Goal: Task Accomplishment & Management: Use online tool/utility

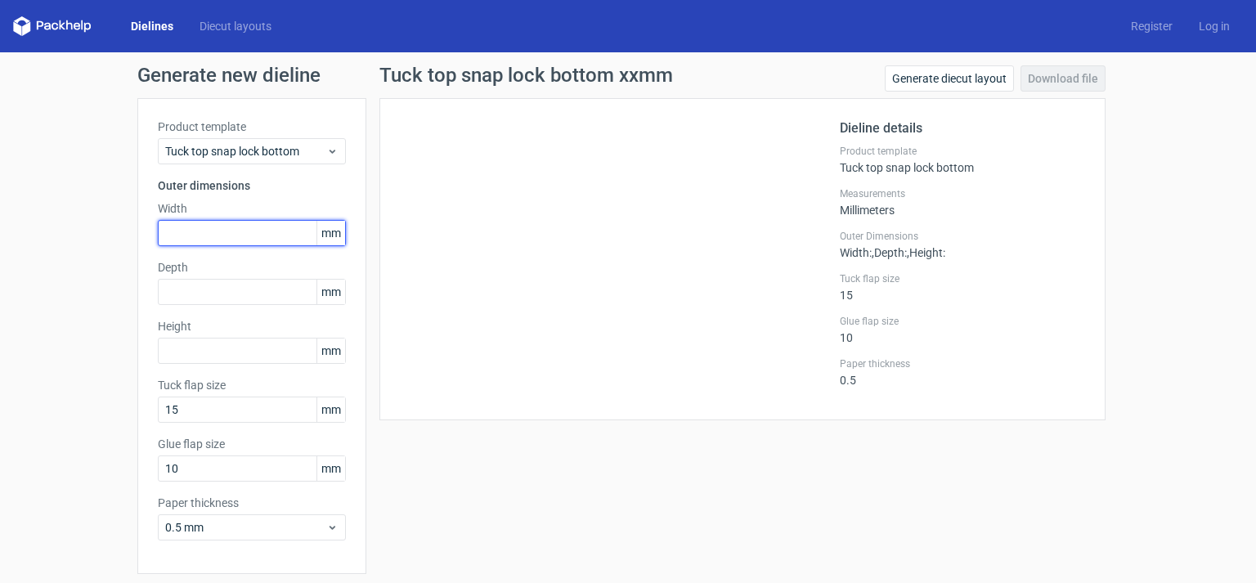
click at [178, 229] on input "text" at bounding box center [252, 233] width 188 height 26
type input "195"
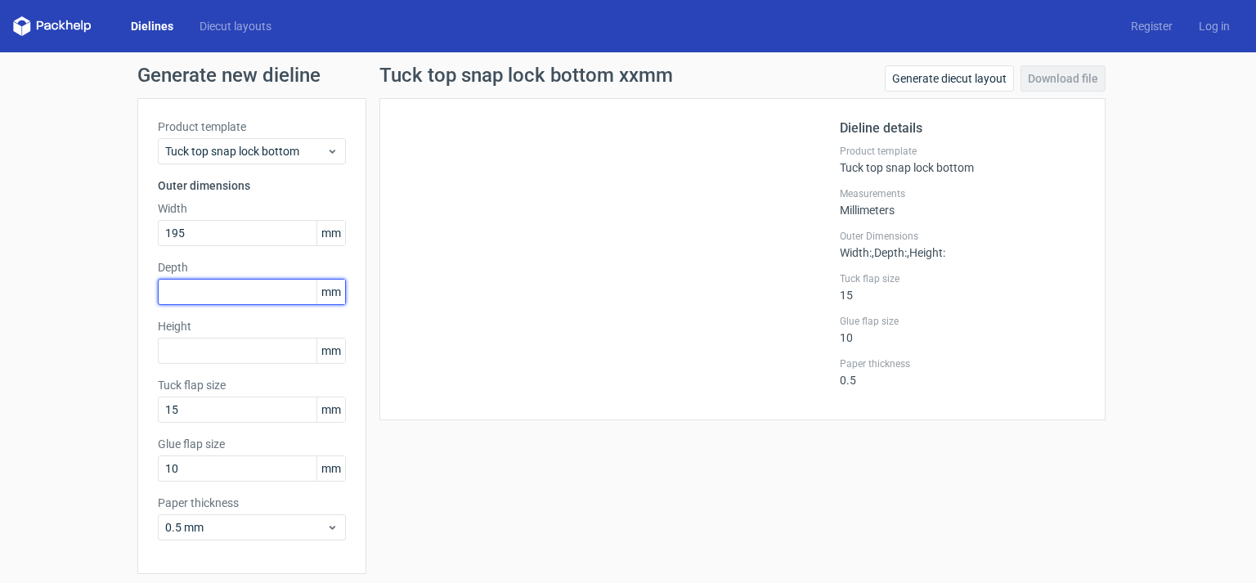
click at [174, 289] on input "text" at bounding box center [252, 292] width 188 height 26
type input "50"
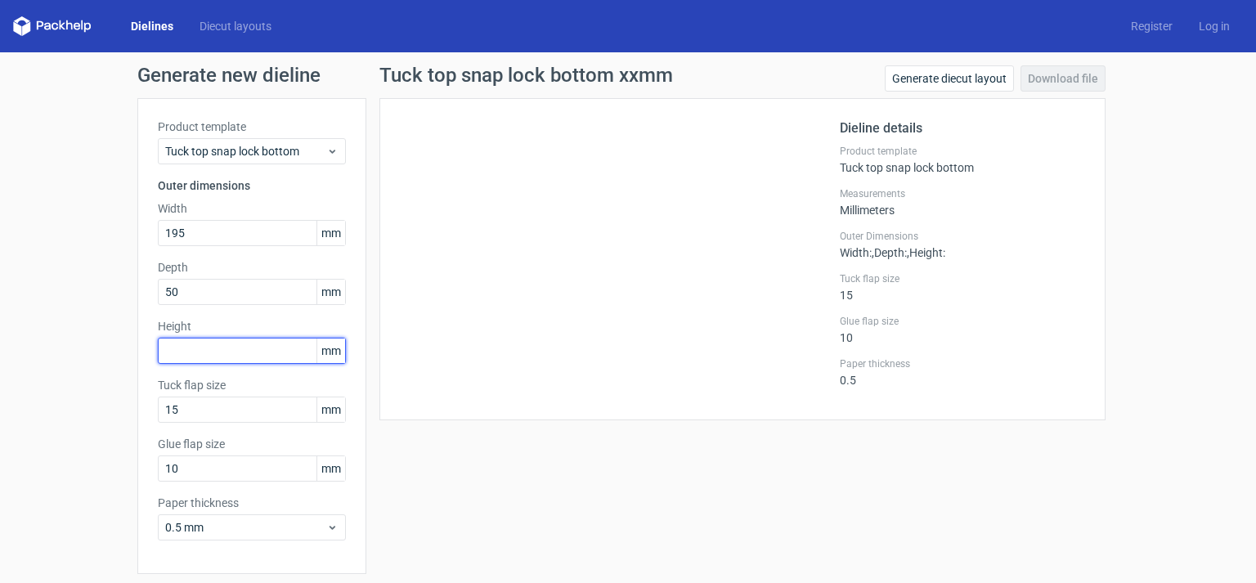
click at [166, 350] on input "text" at bounding box center [252, 351] width 188 height 26
type input "70"
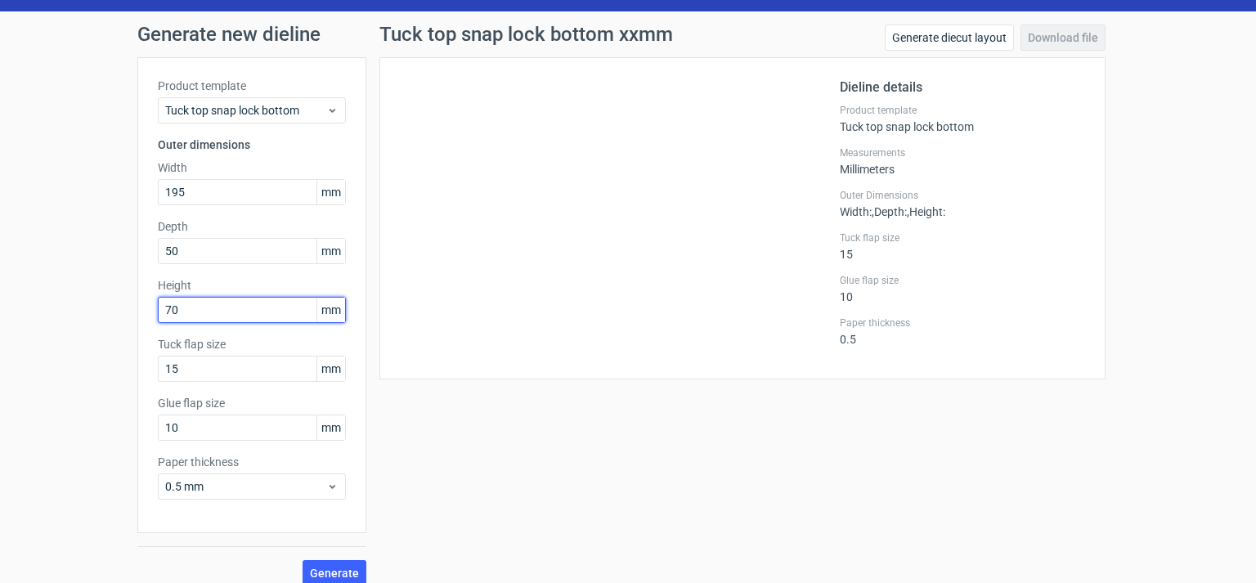
scroll to position [57, 0]
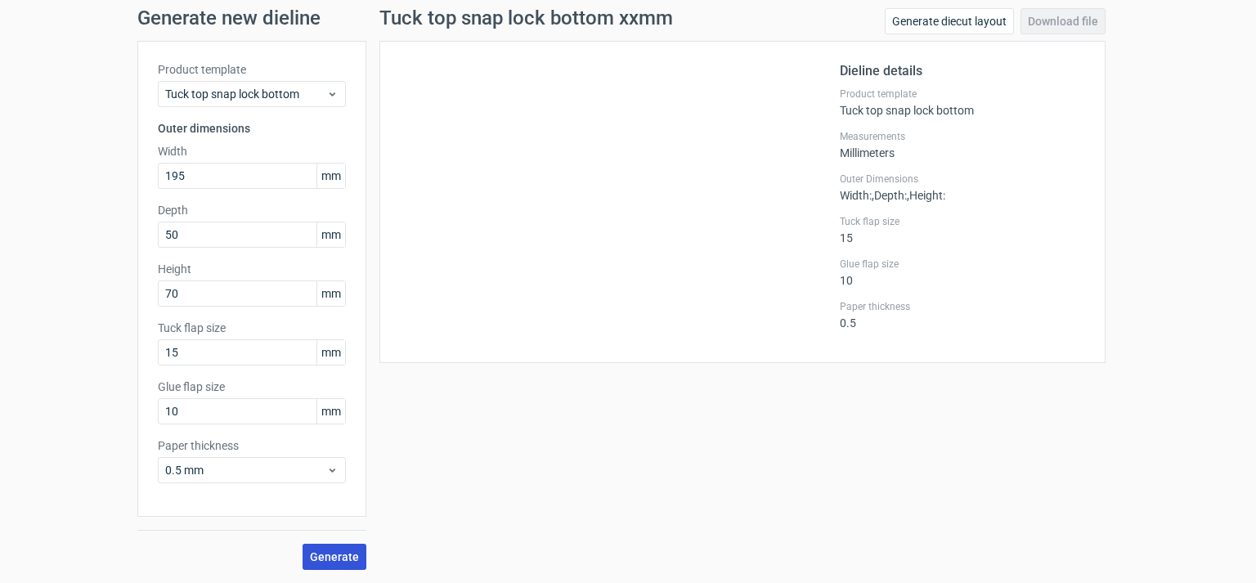
click at [310, 556] on span "Generate" at bounding box center [334, 556] width 49 height 11
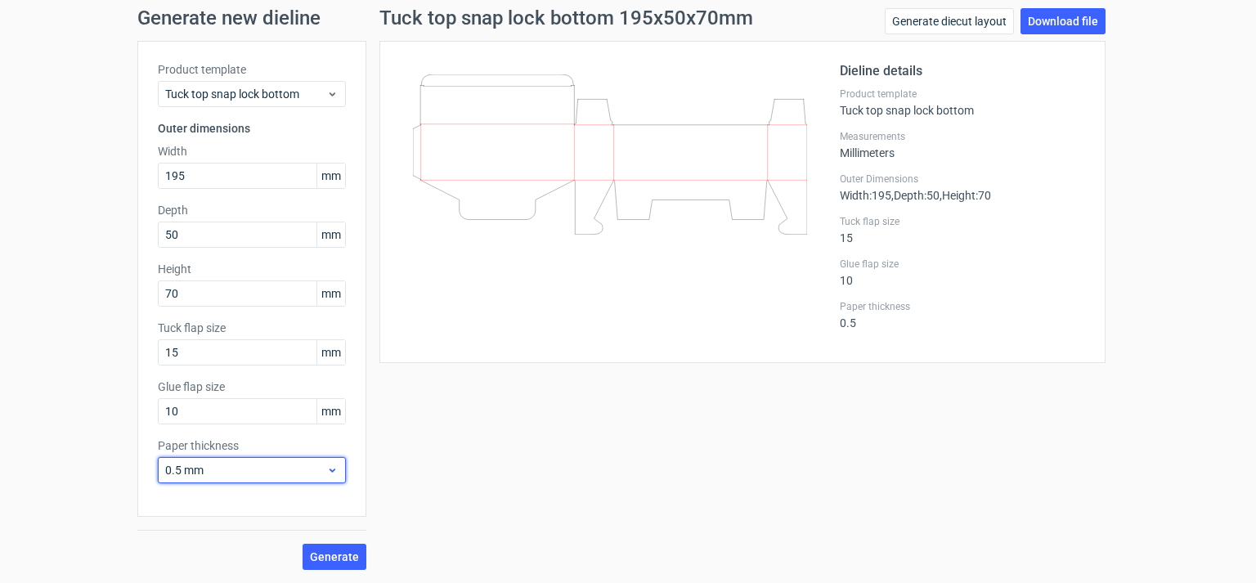
click at [326, 467] on icon at bounding box center [332, 470] width 12 height 13
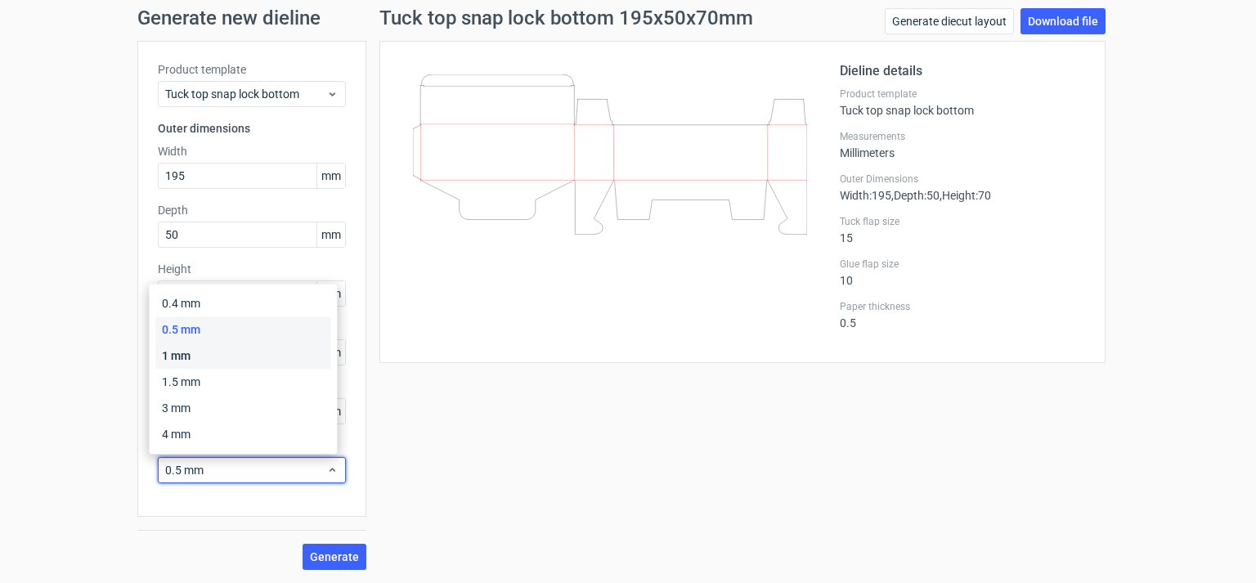
click at [173, 357] on div "1 mm" at bounding box center [242, 356] width 175 height 26
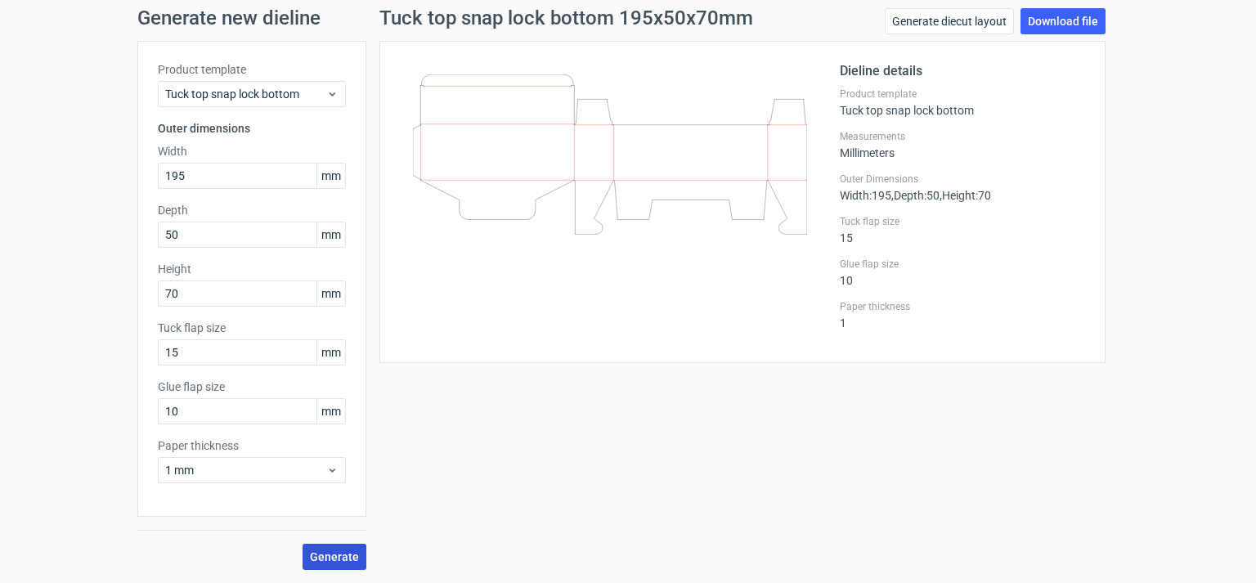
click at [326, 555] on span "Generate" at bounding box center [334, 556] width 49 height 11
click at [1049, 20] on link "Download file" at bounding box center [1063, 21] width 85 height 26
